Goal: Transaction & Acquisition: Obtain resource

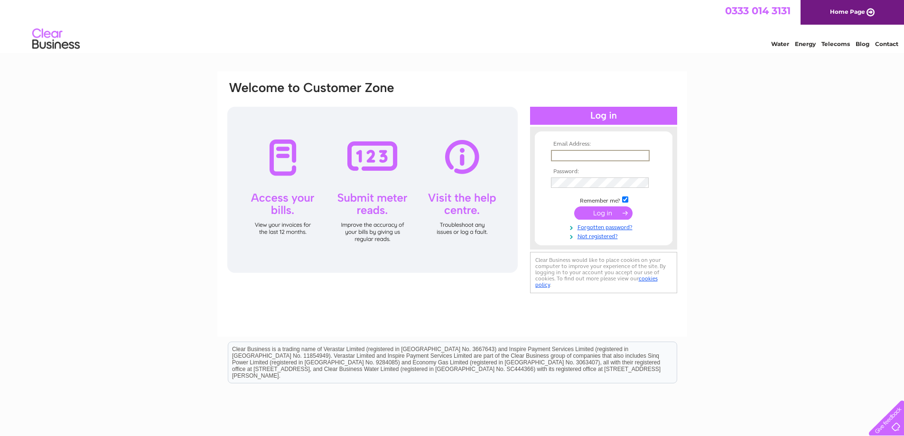
click at [578, 151] on input "text" at bounding box center [600, 155] width 99 height 11
type input "gartclush@hotmail.co.uk"
click at [574, 206] on input "submit" at bounding box center [603, 212] width 58 height 13
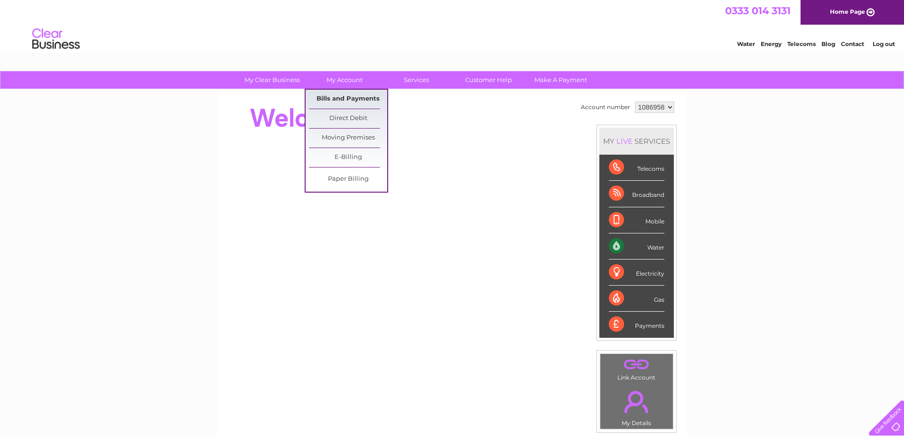
click at [352, 102] on link "Bills and Payments" at bounding box center [348, 99] width 78 height 19
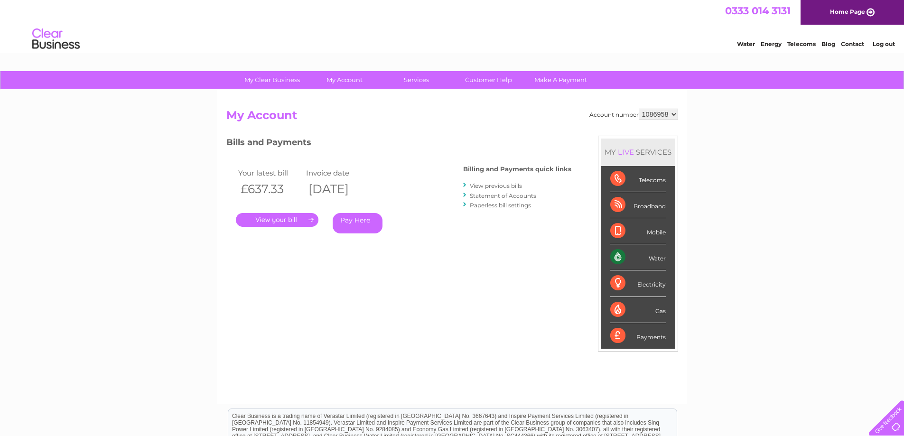
click at [281, 215] on link "." at bounding box center [277, 220] width 83 height 14
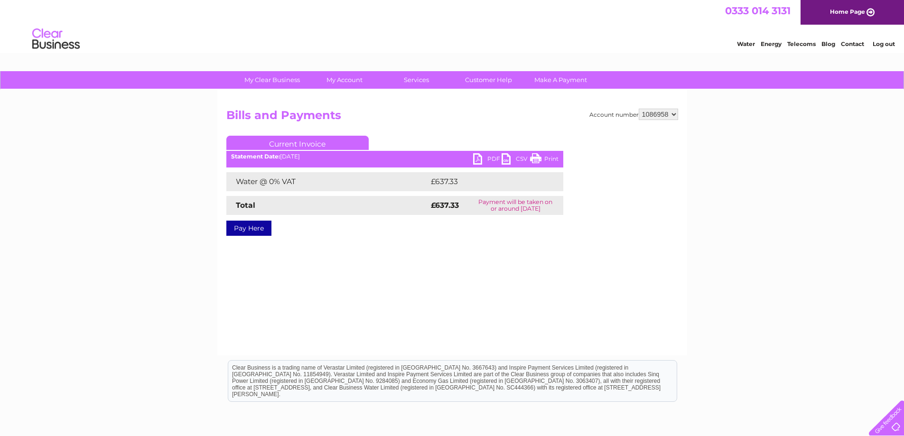
click at [484, 161] on link "PDF" at bounding box center [487, 160] width 28 height 14
click at [886, 44] on link "Log out" at bounding box center [884, 43] width 22 height 7
